Goal: Find specific page/section: Find specific page/section

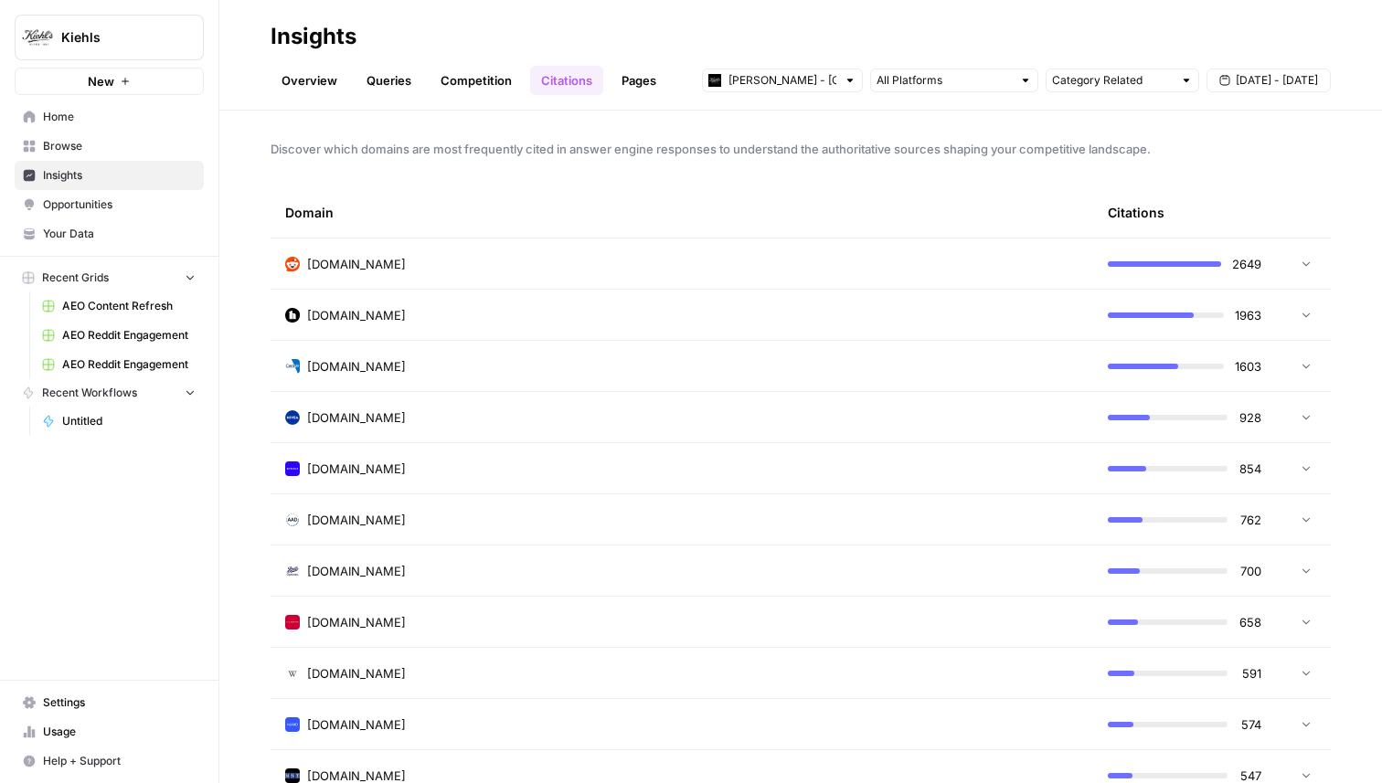
click at [896, 94] on div "[PERSON_NAME] - [GEOGRAPHIC_DATA] Category Related [DATE] - [DATE]" at bounding box center [1016, 80] width 629 height 29
click at [897, 84] on input "text" at bounding box center [944, 80] width 135 height 18
click at [831, 78] on input "text" at bounding box center [782, 80] width 108 height 18
type input "[PERSON_NAME] - [GEOGRAPHIC_DATA]"
click at [1059, 87] on input "text" at bounding box center [1112, 80] width 121 height 18
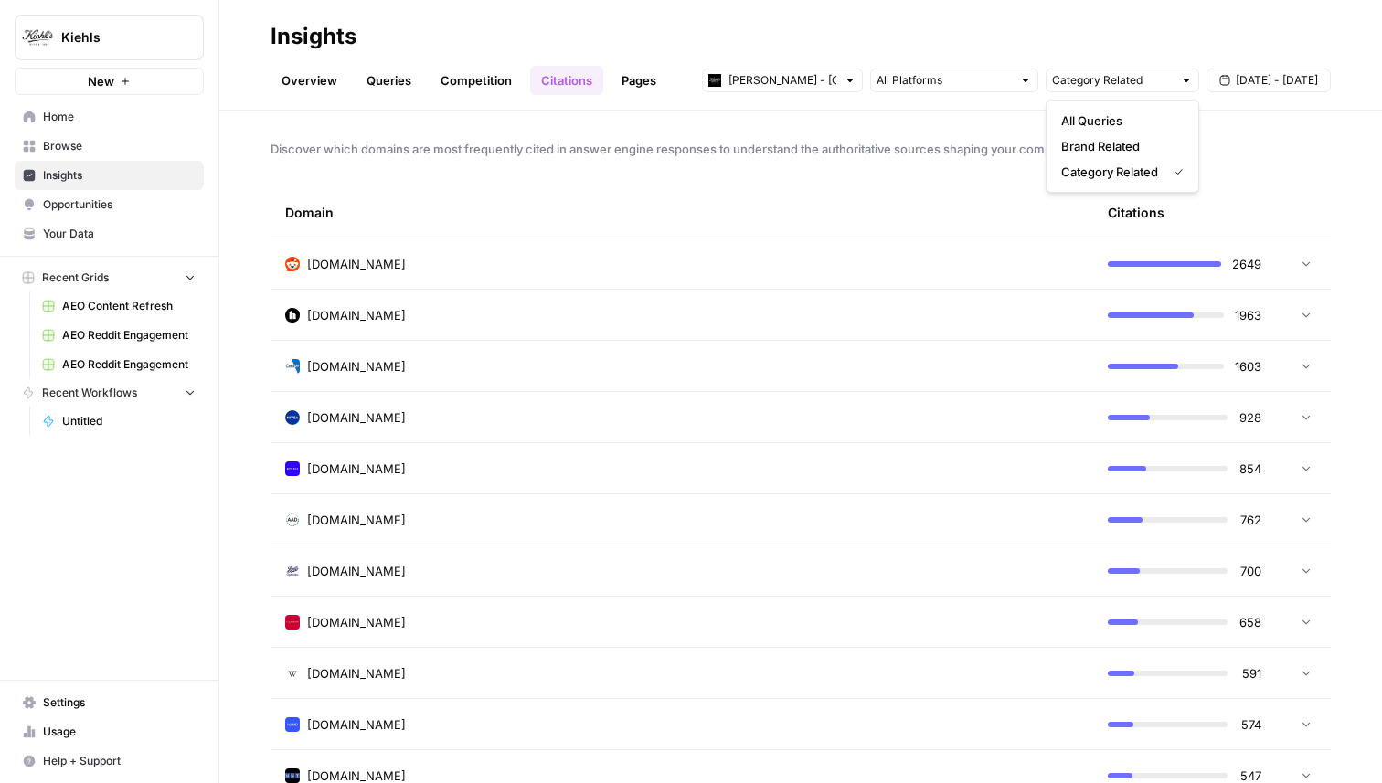
type input "Category Related"
click at [851, 41] on h2 "Insights" at bounding box center [801, 36] width 1060 height 29
click at [819, 67] on div "[PERSON_NAME] - [GEOGRAPHIC_DATA] Category Related [DATE] - [DATE]" at bounding box center [1016, 80] width 629 height 29
click at [824, 88] on input "text" at bounding box center [782, 80] width 108 height 18
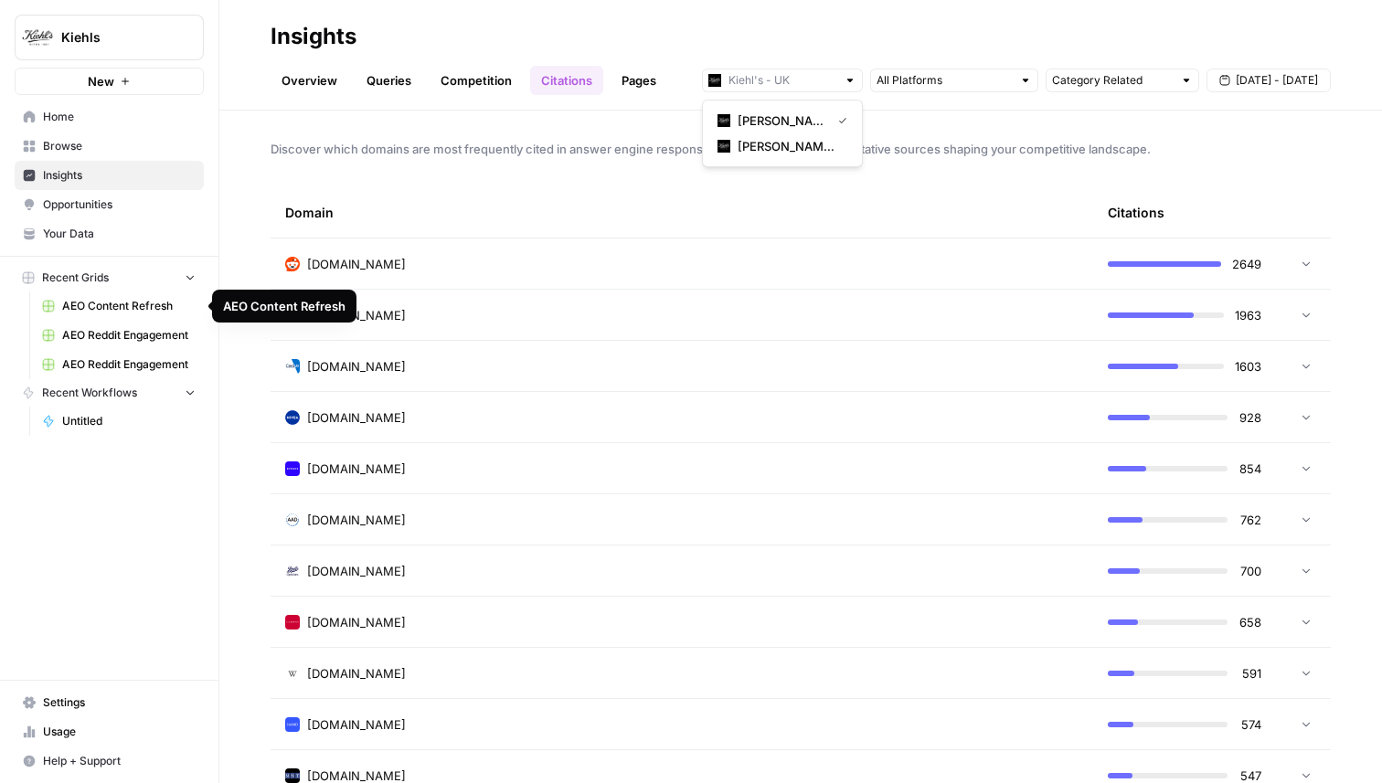
type input "[PERSON_NAME] - [GEOGRAPHIC_DATA]"
click at [84, 420] on span "Untitled" at bounding box center [128, 421] width 133 height 16
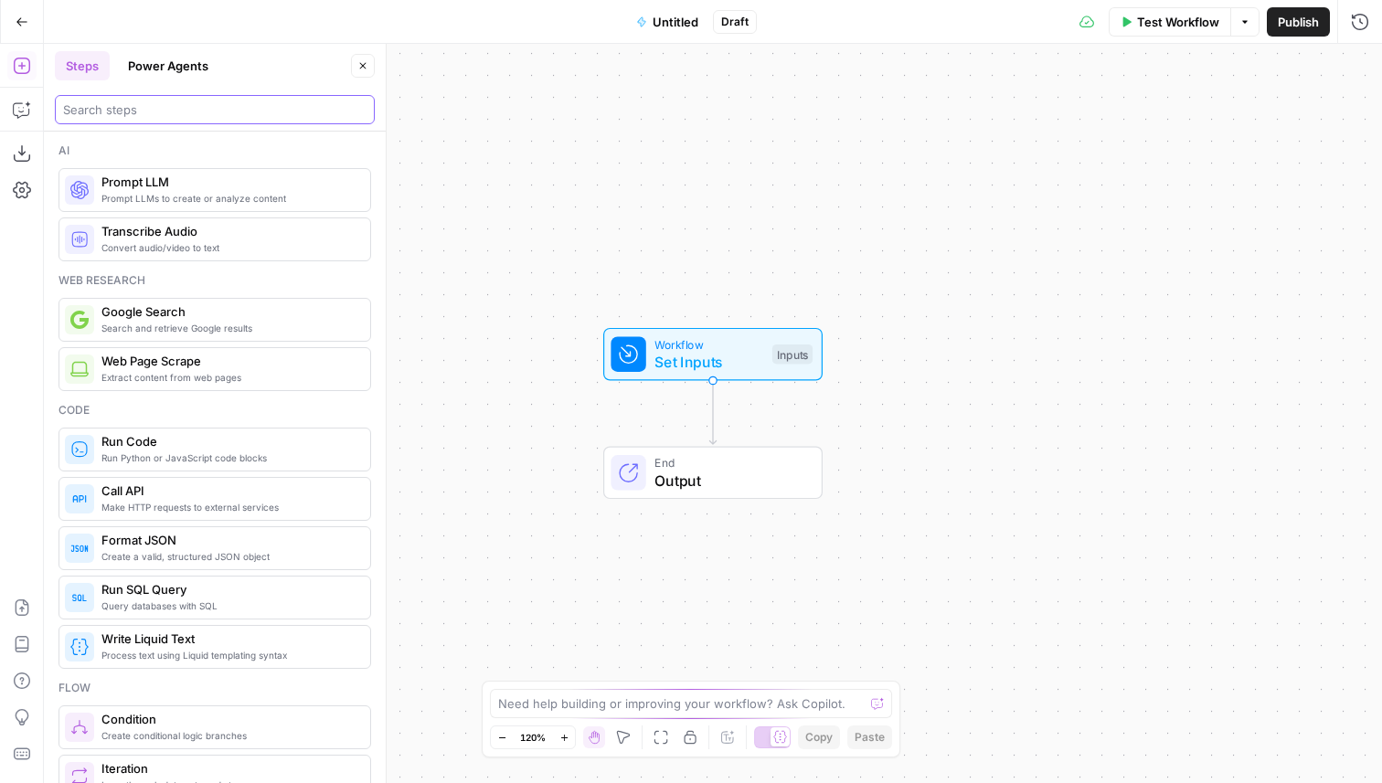
click at [203, 111] on input "search" at bounding box center [214, 110] width 303 height 18
type input "aeo"
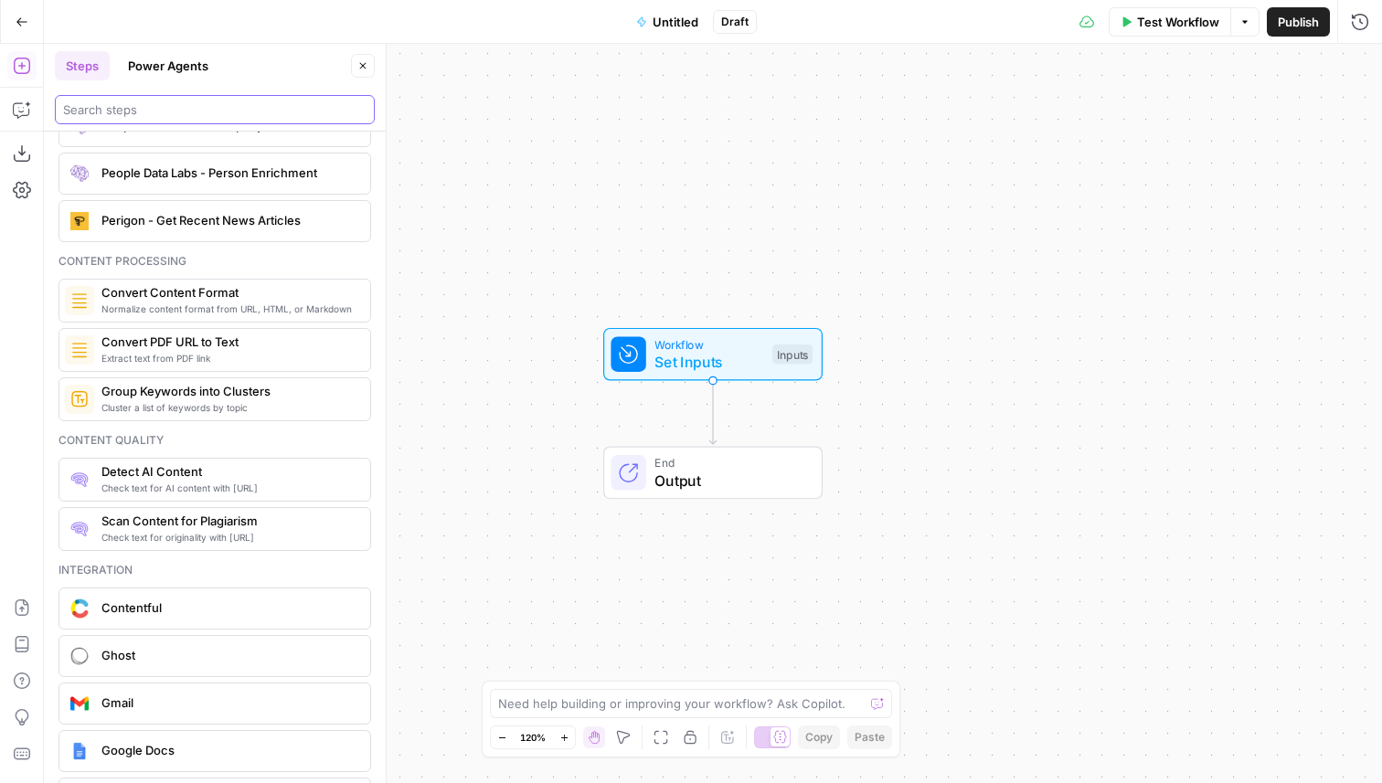
scroll to position [2752, 0]
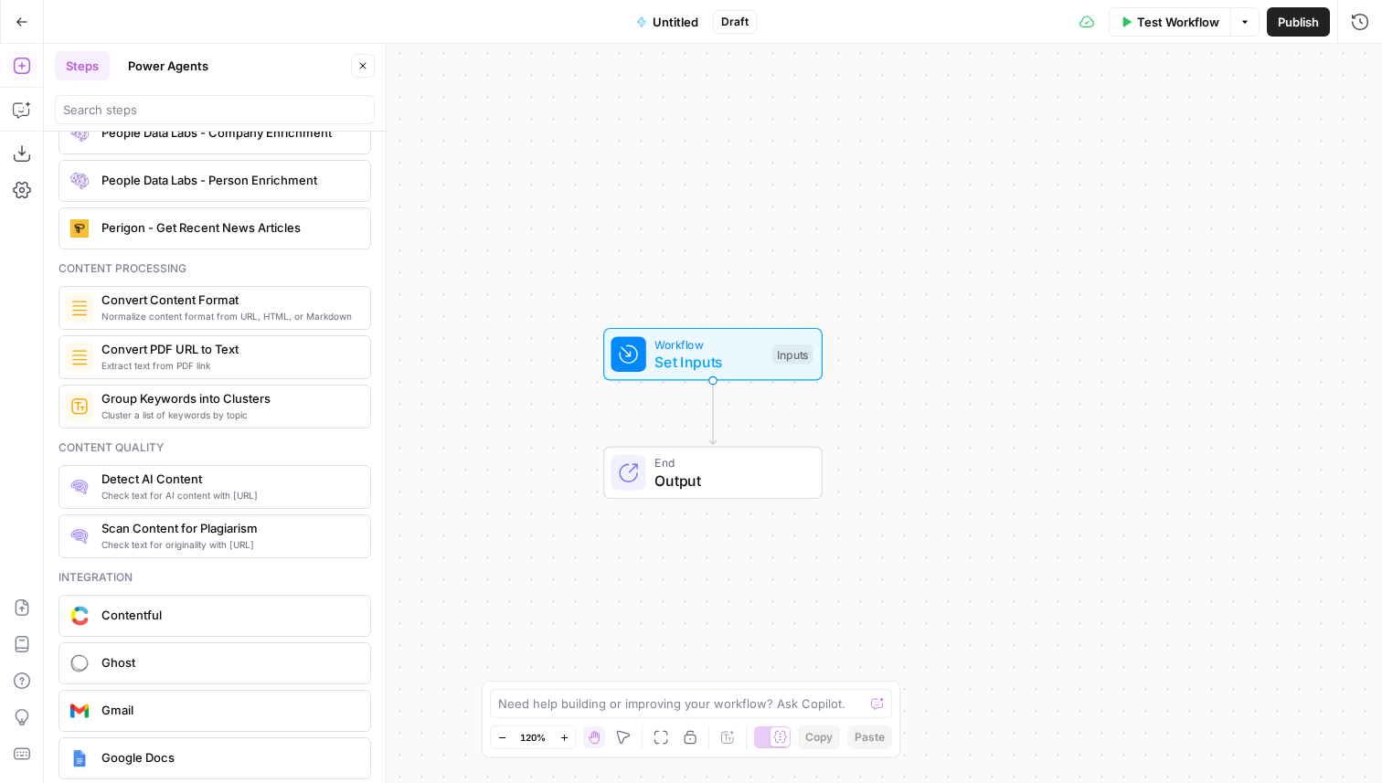
click at [188, 62] on button "Power Agents" at bounding box center [168, 65] width 102 height 29
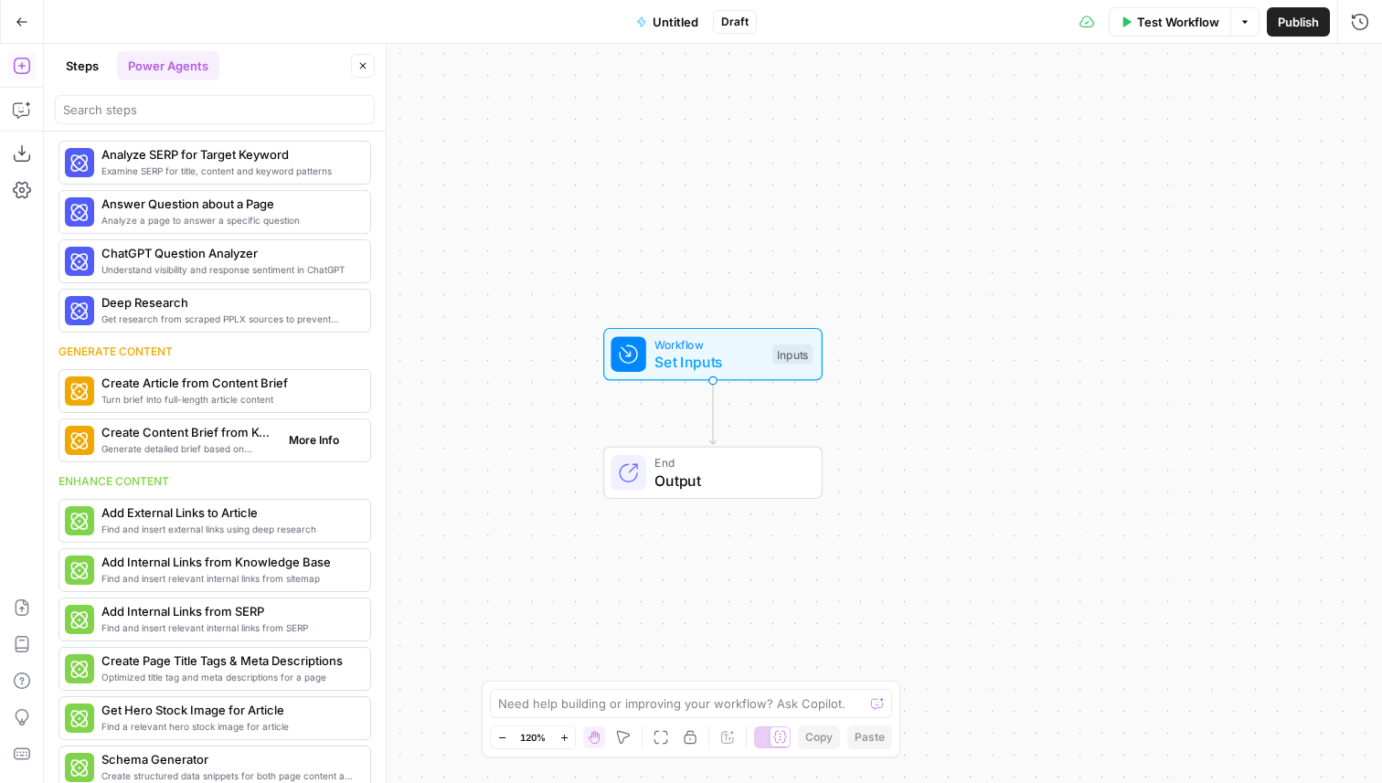
scroll to position [0, 0]
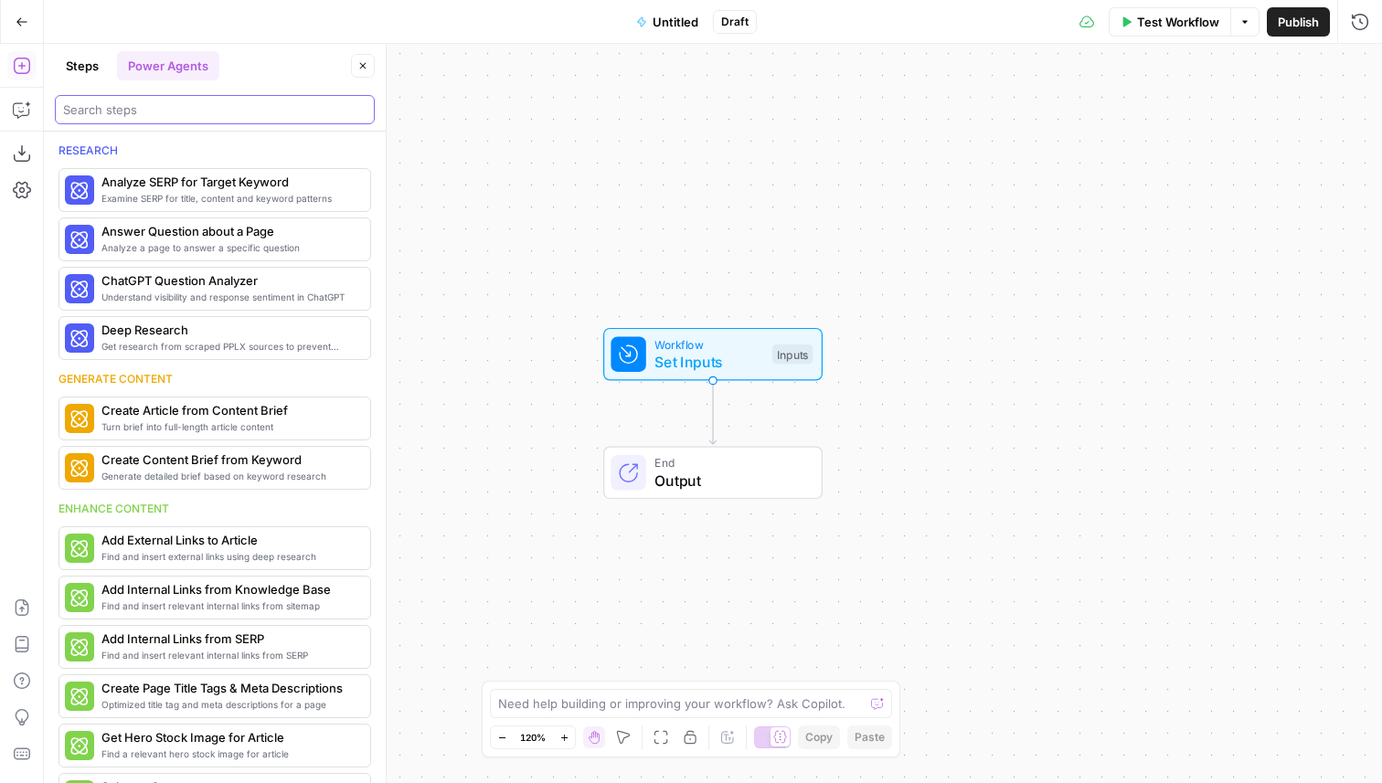
click at [195, 112] on input "search" at bounding box center [214, 110] width 303 height 18
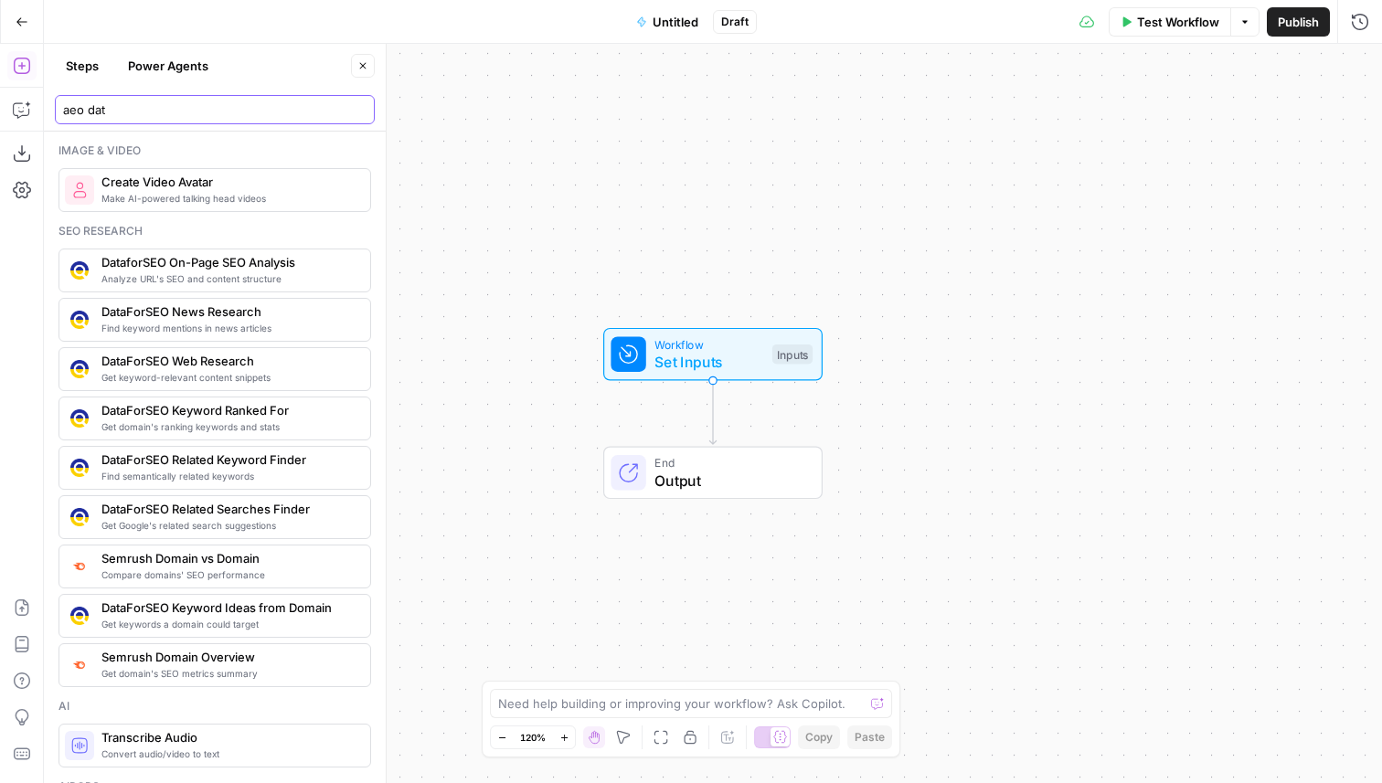
type input "aeo data"
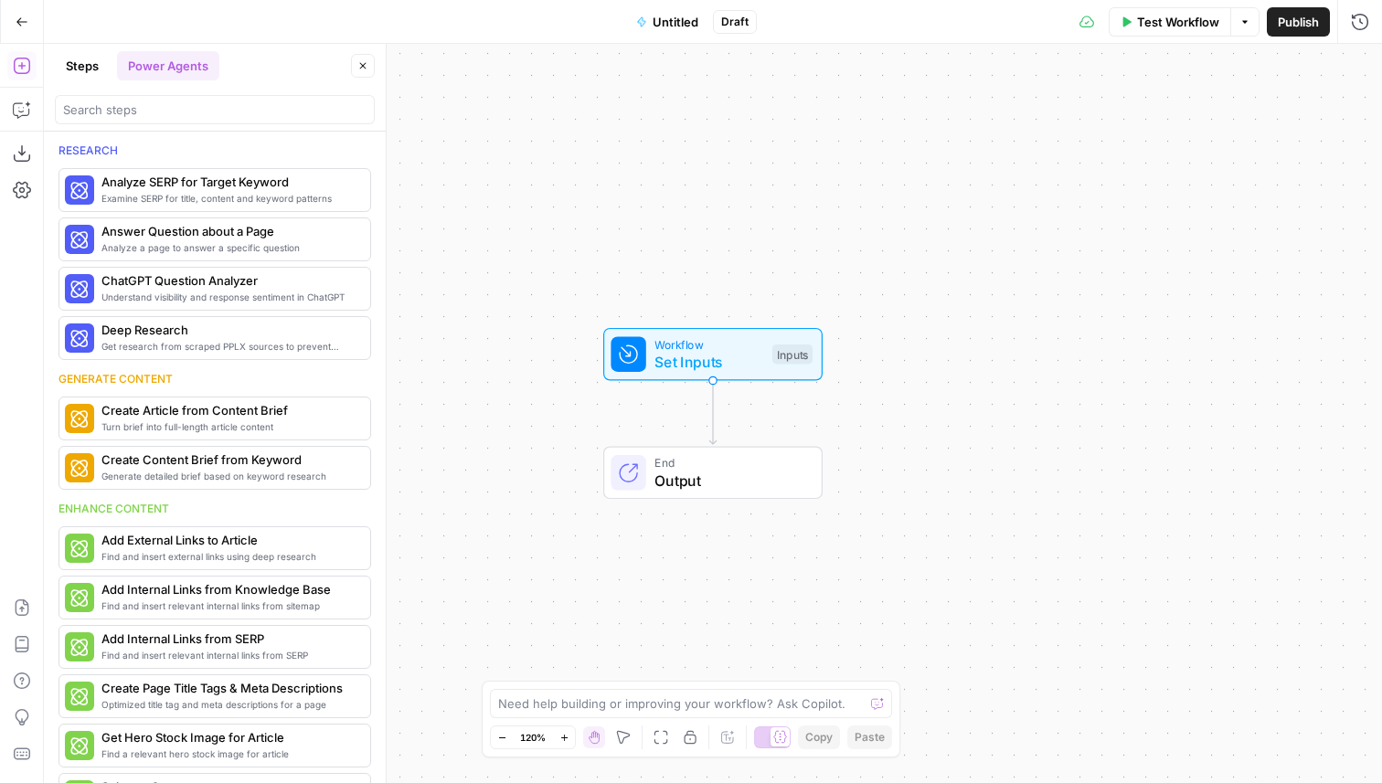
click at [98, 75] on button "Steps" at bounding box center [82, 65] width 55 height 29
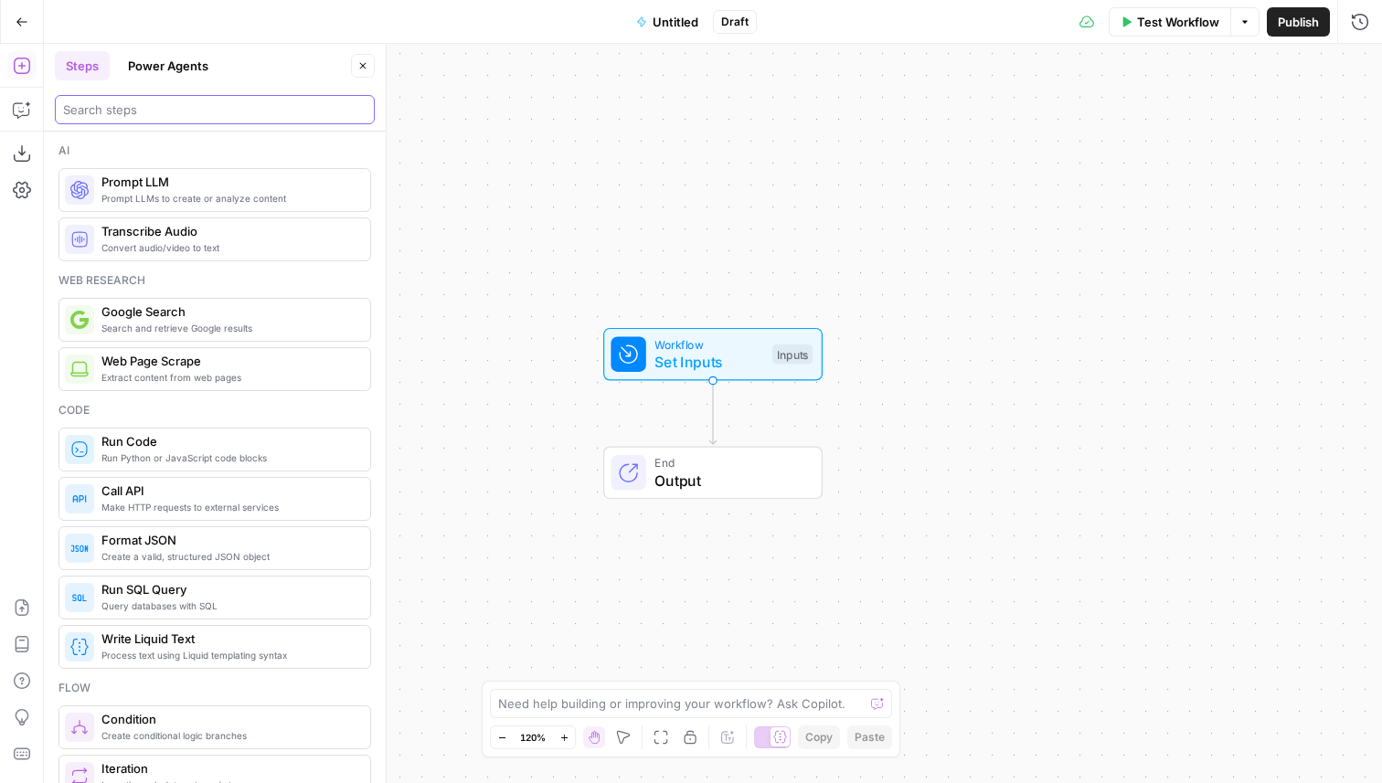
click at [125, 108] on input "search" at bounding box center [214, 110] width 303 height 18
paste input "aeo data"
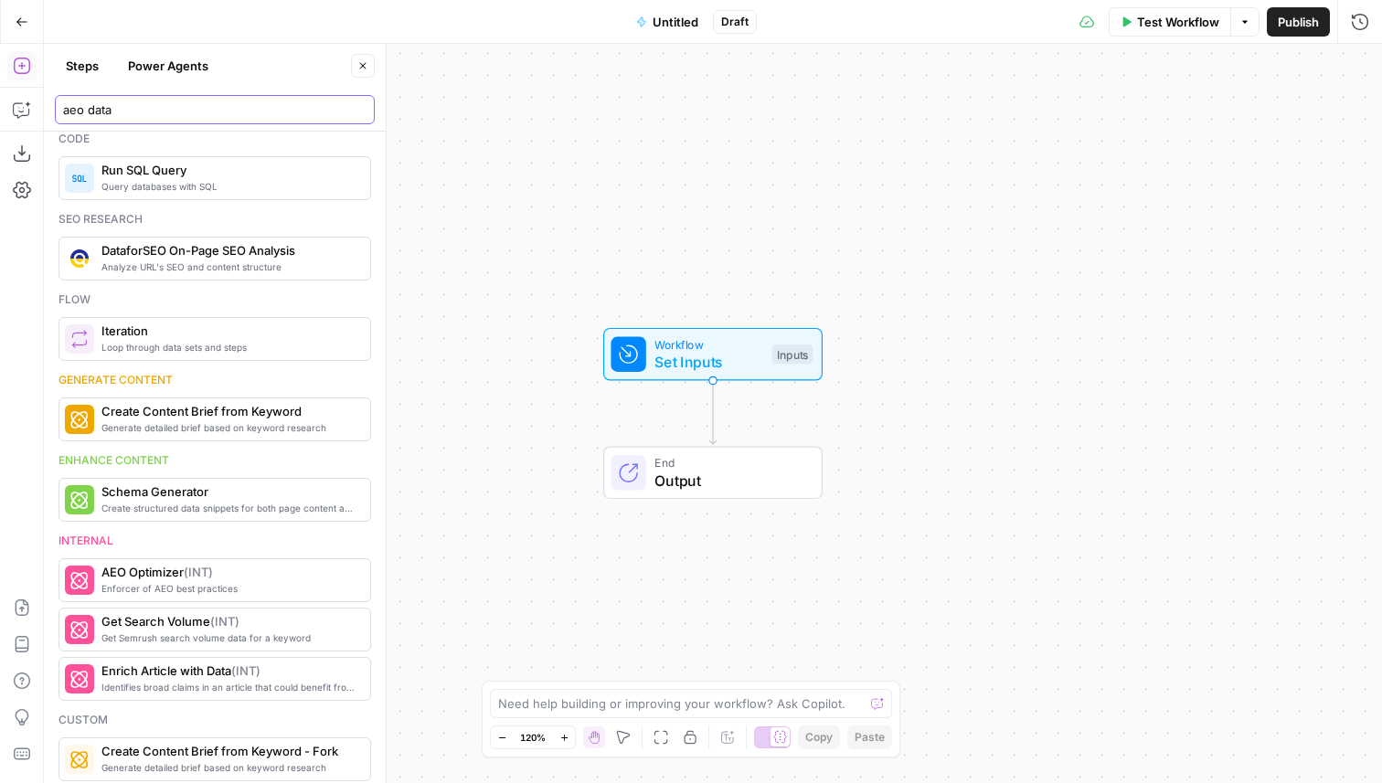
scroll to position [357, 0]
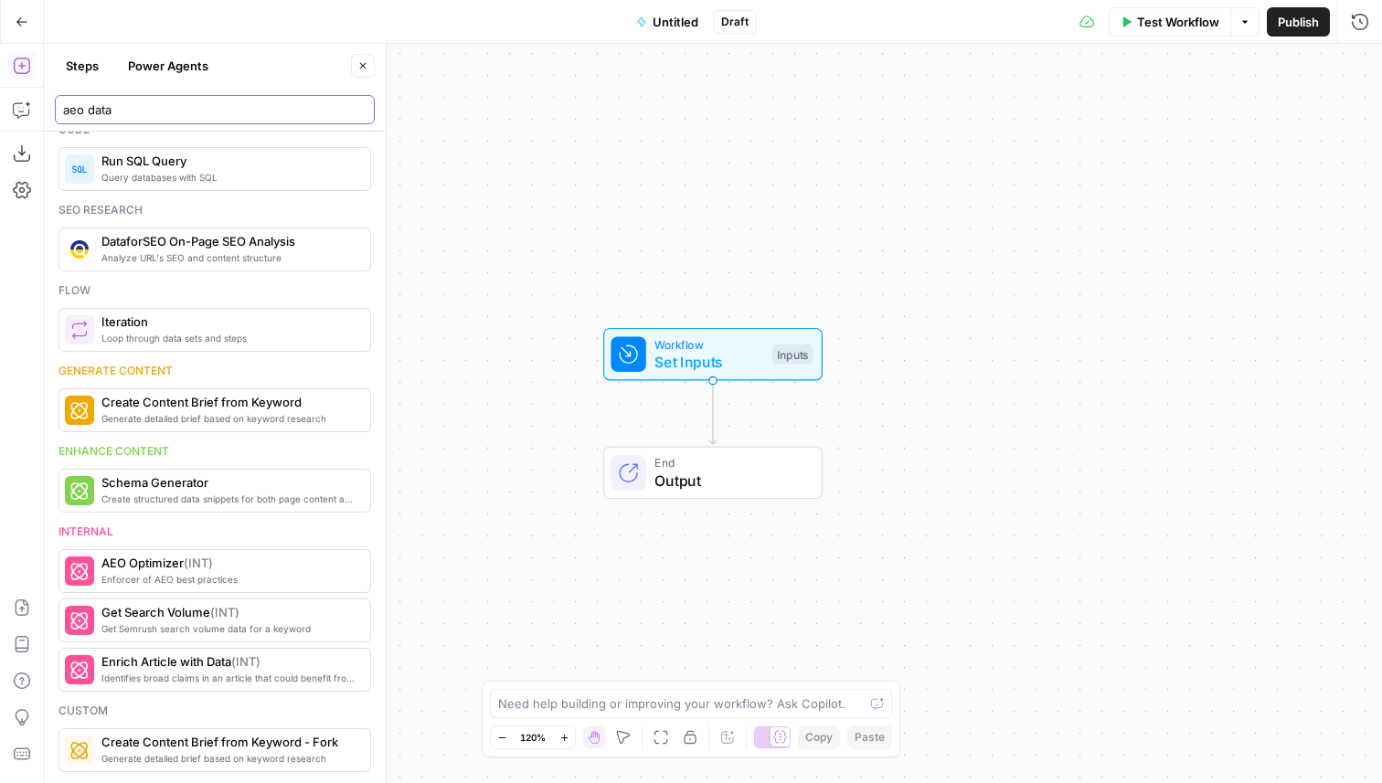
type input "aeo data"
